Goal: Task Accomplishment & Management: Use online tool/utility

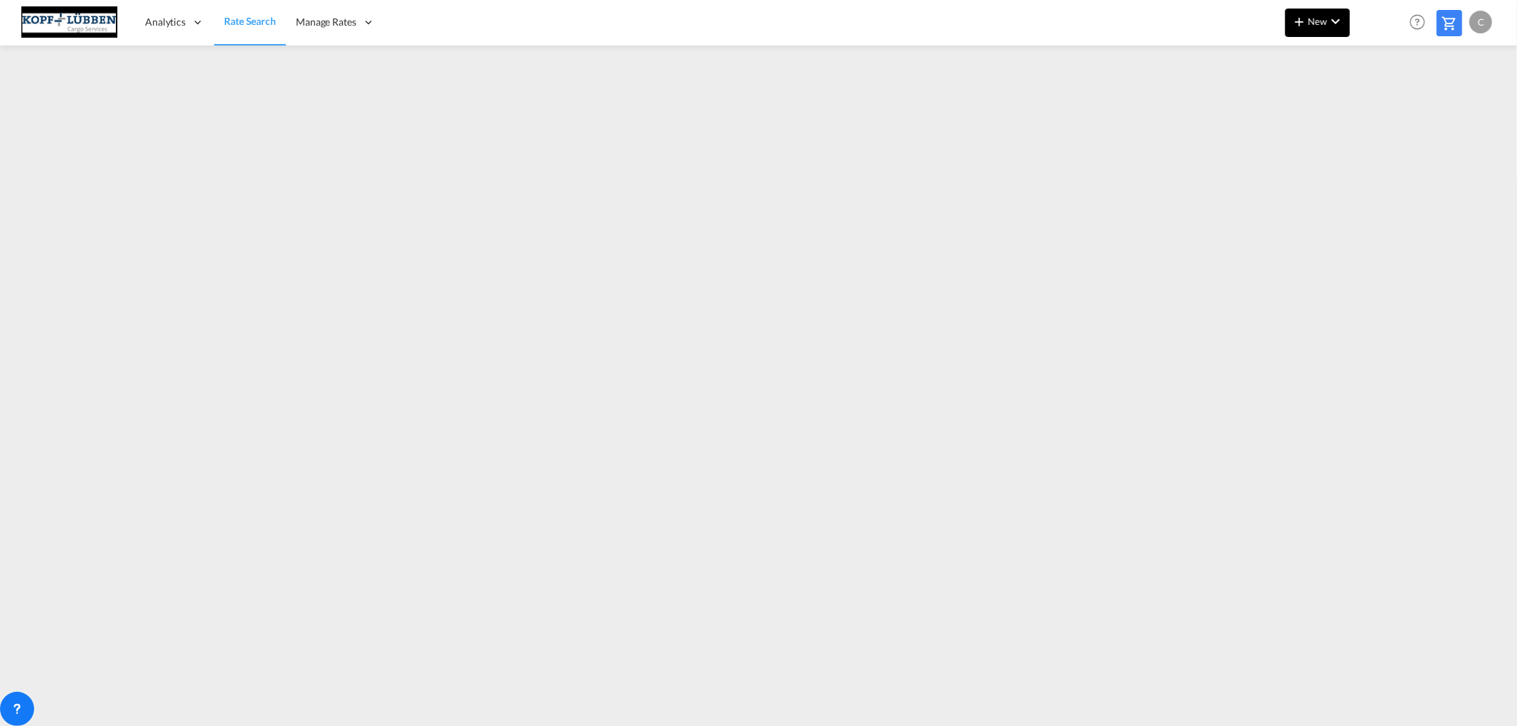
click at [1301, 25] on md-icon "icon-plus 400-fg" at bounding box center [1299, 21] width 17 height 17
click at [1384, 105] on span "Ratesheet" at bounding box center [1376, 106] width 16 height 28
click at [1319, 21] on span "New" at bounding box center [1317, 21] width 53 height 11
click at [1384, 103] on span "Ratesheet" at bounding box center [1376, 106] width 16 height 28
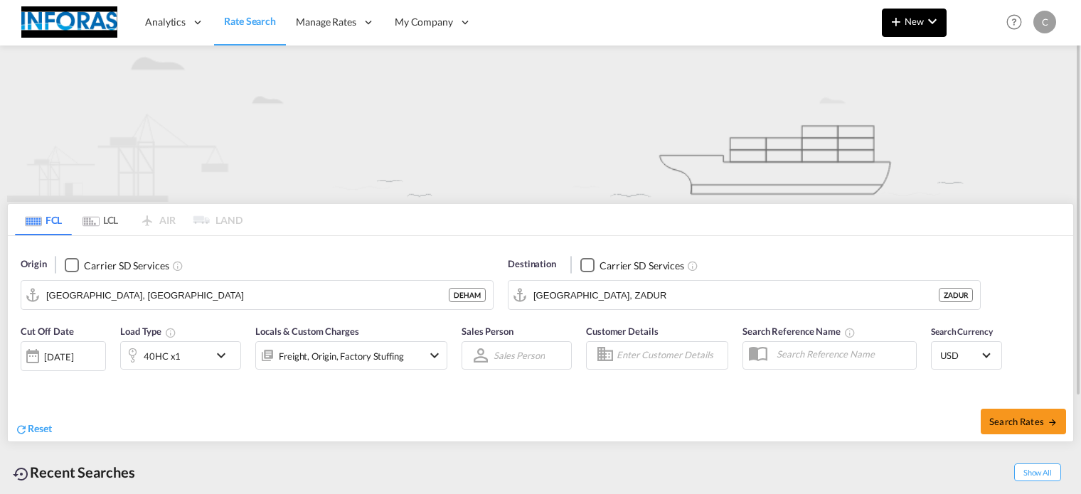
click at [907, 31] on button "New" at bounding box center [914, 23] width 65 height 28
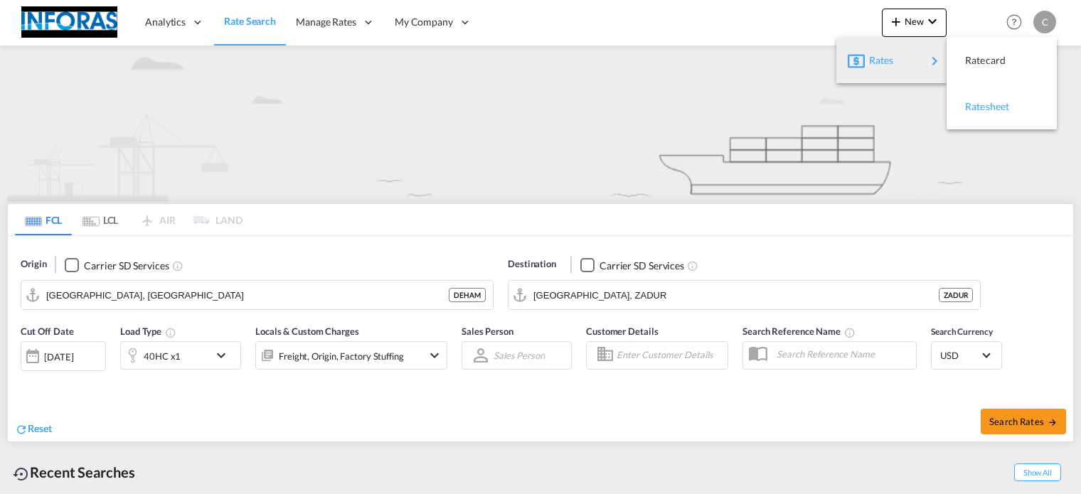
click at [981, 106] on span "Ratesheet" at bounding box center [973, 106] width 16 height 28
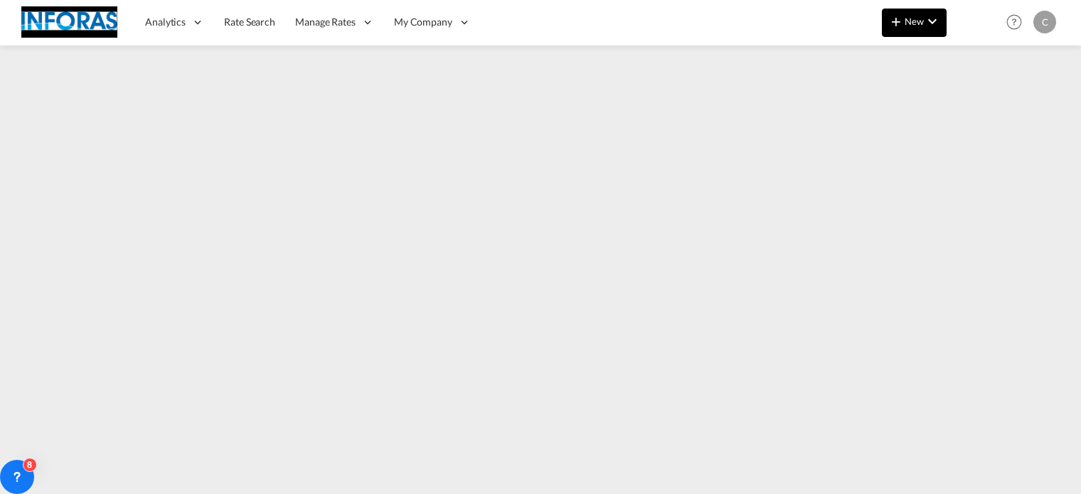
click at [915, 19] on span "New" at bounding box center [914, 21] width 53 height 11
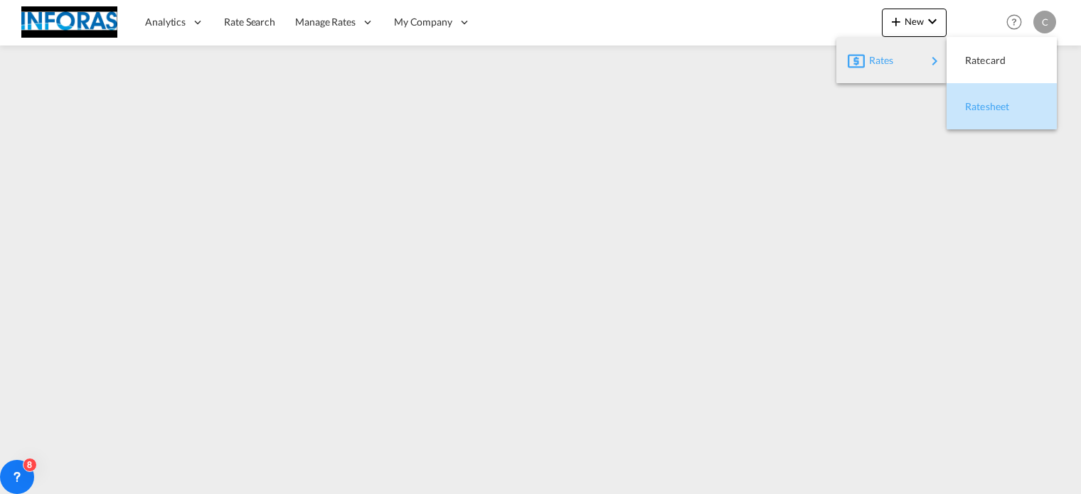
click at [981, 109] on span "Ratesheet" at bounding box center [973, 106] width 16 height 28
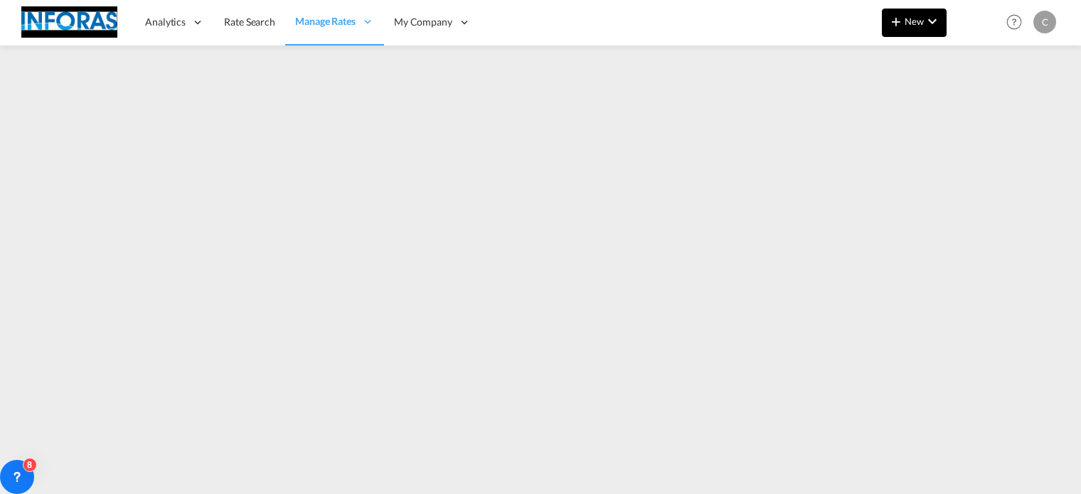
click at [908, 22] on span "New" at bounding box center [914, 21] width 53 height 11
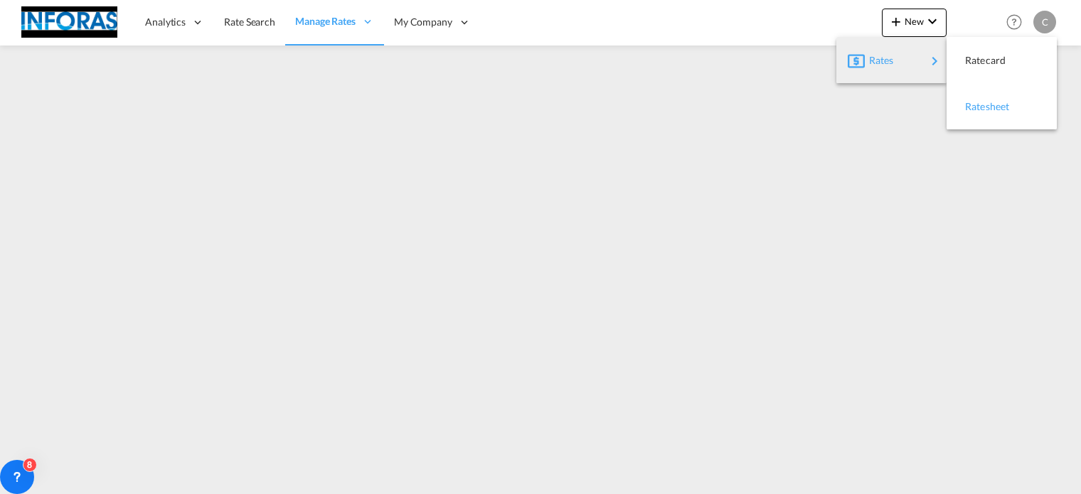
click at [981, 112] on span "Ratesheet" at bounding box center [973, 106] width 16 height 28
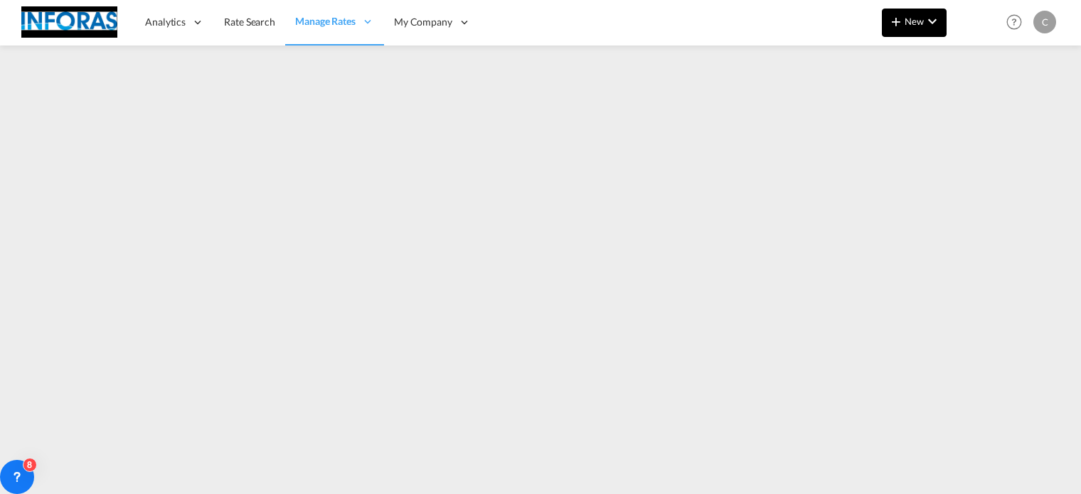
click at [924, 23] on md-icon "icon-chevron-down" at bounding box center [932, 21] width 17 height 17
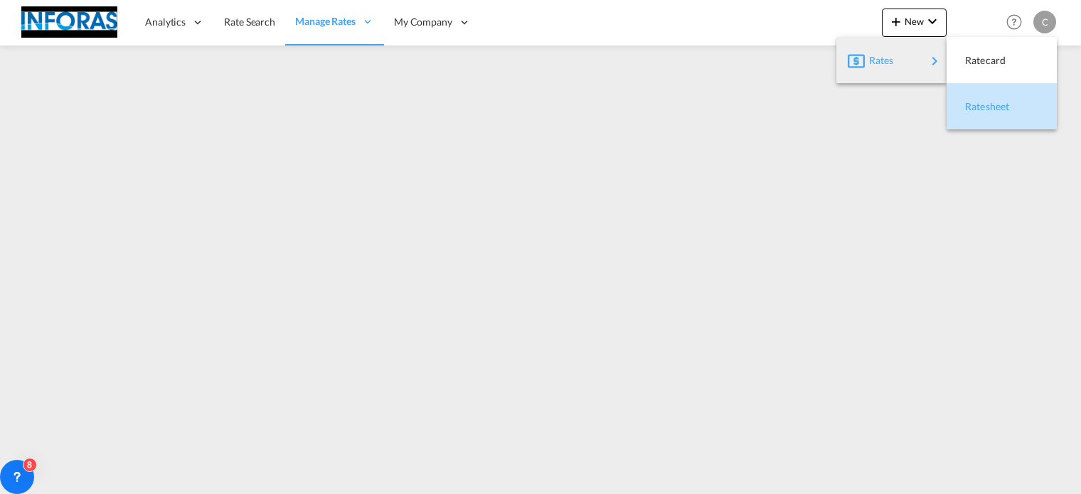
click at [981, 104] on span "Ratesheet" at bounding box center [973, 106] width 16 height 28
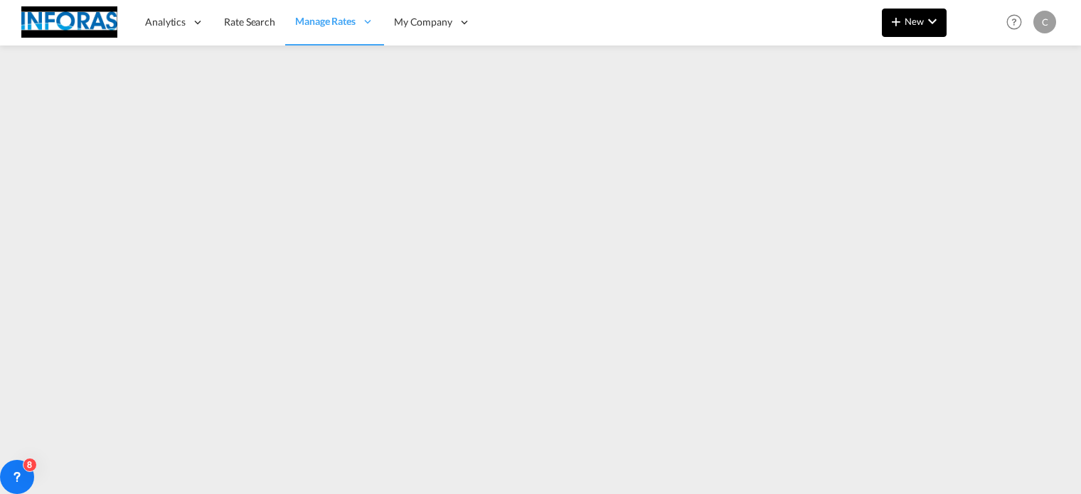
click at [899, 18] on md-icon "icon-plus 400-fg" at bounding box center [896, 21] width 17 height 17
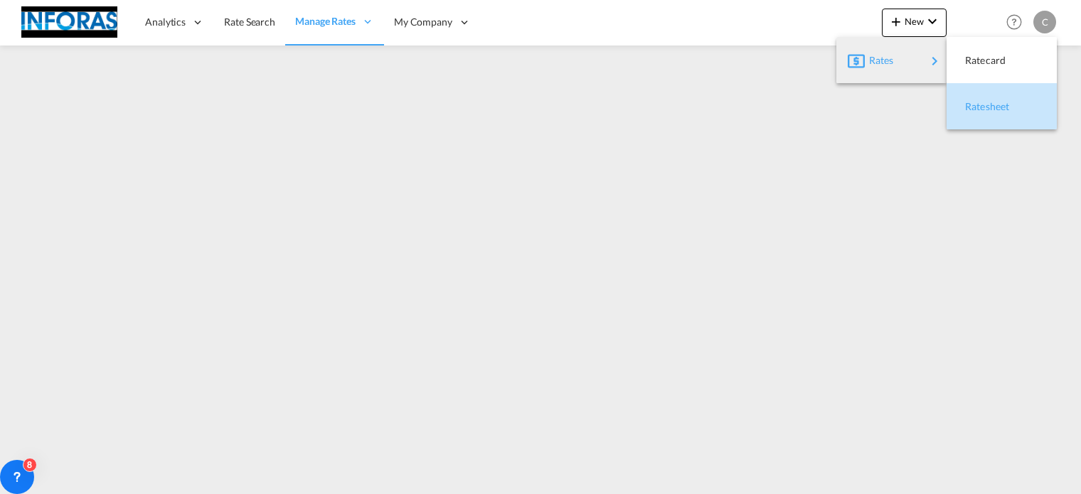
click at [981, 105] on span "Ratesheet" at bounding box center [973, 106] width 16 height 28
